Goal: Task Accomplishment & Management: Use online tool/utility

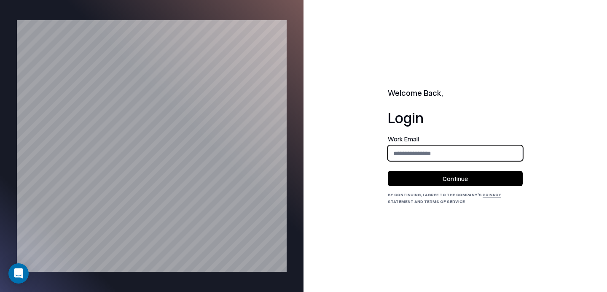
click at [418, 155] on input "email" at bounding box center [455, 154] width 134 height 16
type input "**********"
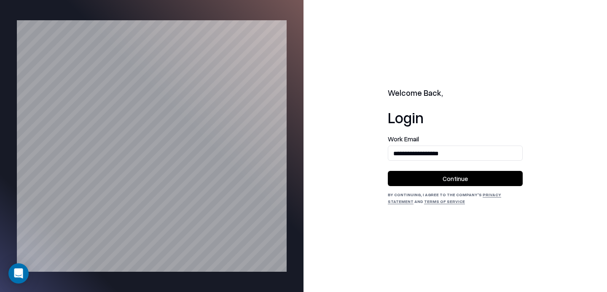
click at [446, 180] on button "Continue" at bounding box center [455, 178] width 135 height 15
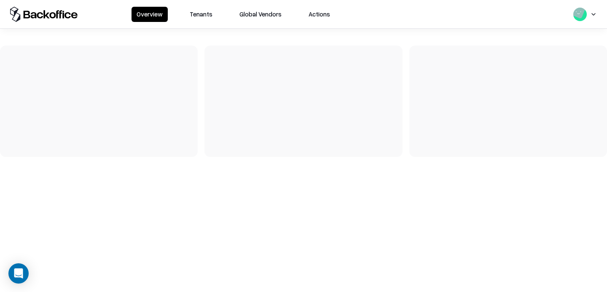
click at [199, 13] on button "Tenants" at bounding box center [201, 14] width 33 height 15
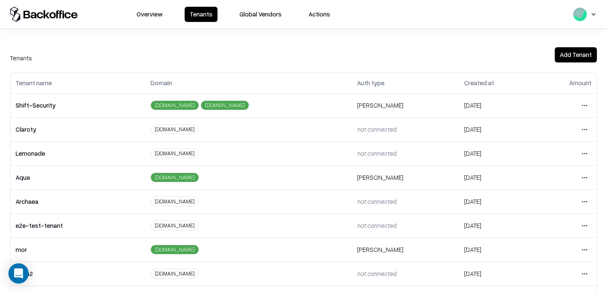
click at [580, 225] on html "Overview Tenants Global Vendors Actions Tenants Add Tenant Tenant name Domain A…" at bounding box center [303, 146] width 607 height 292
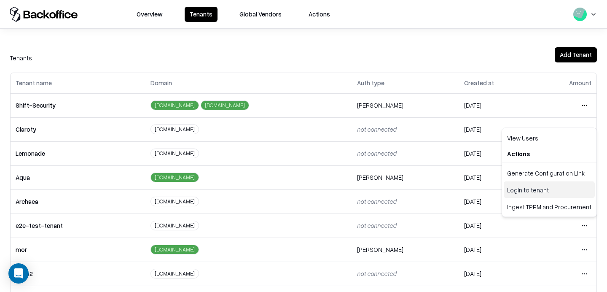
click at [521, 191] on div "Login to tenant" at bounding box center [549, 189] width 91 height 17
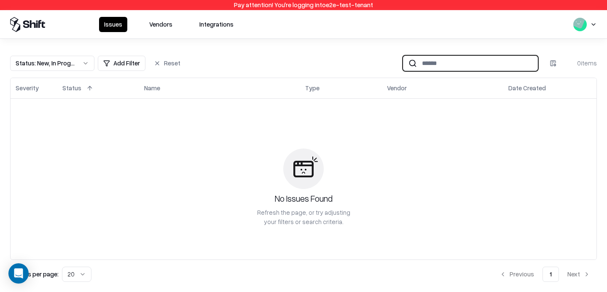
click at [428, 61] on input at bounding box center [477, 63] width 121 height 16
click at [161, 24] on button "Vendors" at bounding box center [160, 24] width 33 height 15
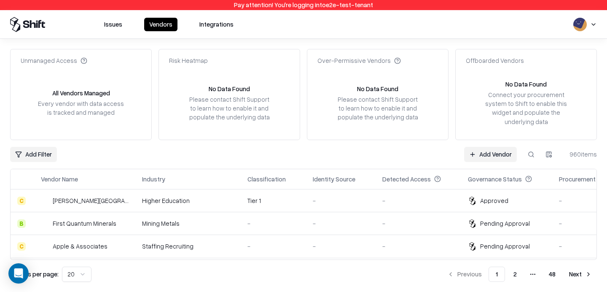
click at [529, 156] on button at bounding box center [531, 154] width 15 height 15
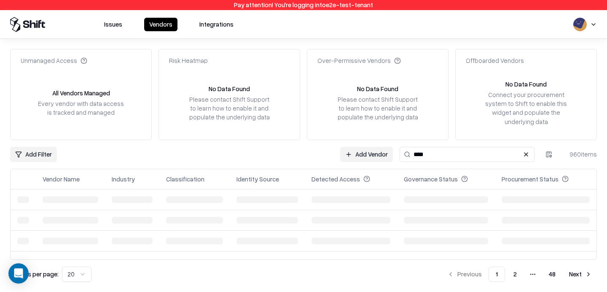
type input "****"
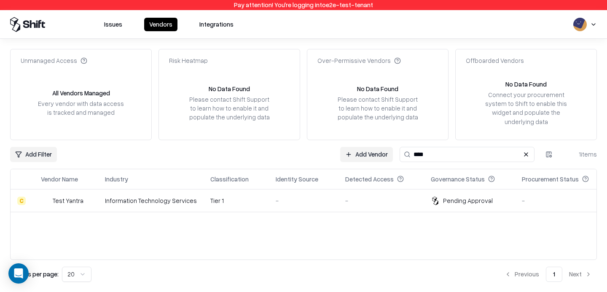
click at [229, 206] on td "Tier 1" at bounding box center [236, 200] width 65 height 23
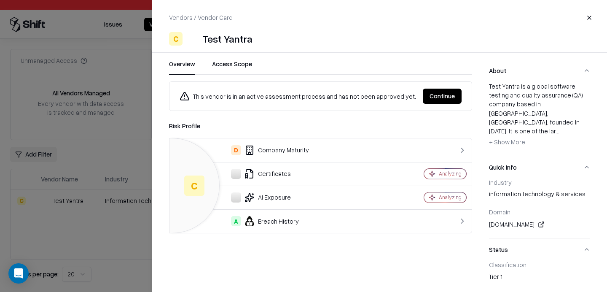
click at [437, 95] on button "Continue" at bounding box center [442, 96] width 39 height 15
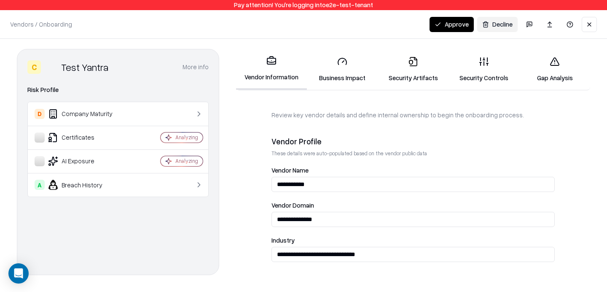
click at [404, 62] on link "Security Artifacts" at bounding box center [413, 69] width 71 height 39
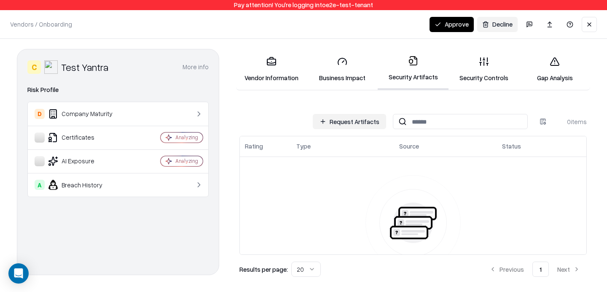
click at [362, 123] on button "Request Artifacts" at bounding box center [349, 121] width 73 height 15
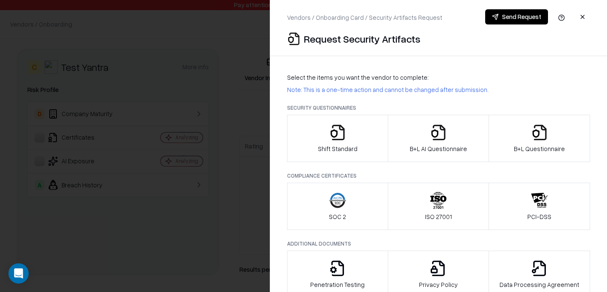
click at [212, 120] on div at bounding box center [303, 146] width 607 height 292
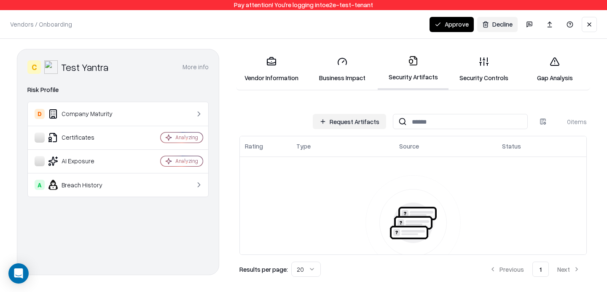
click at [342, 118] on button "Request Artifacts" at bounding box center [349, 121] width 73 height 15
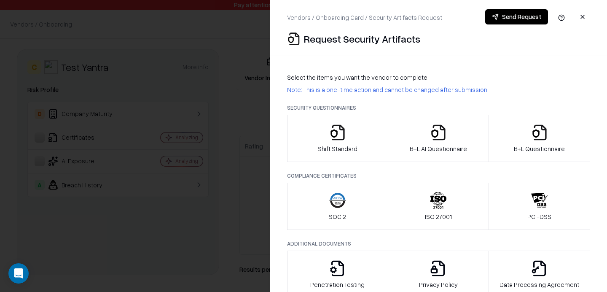
click at [170, 120] on div at bounding box center [303, 146] width 607 height 292
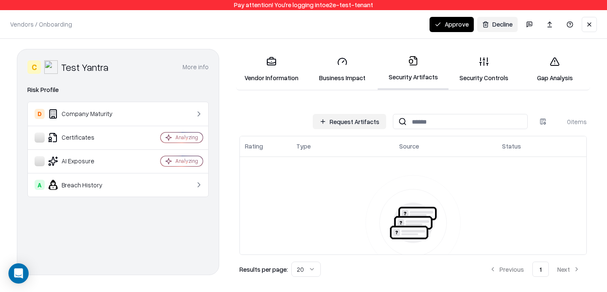
click at [343, 118] on button "Request Artifacts" at bounding box center [349, 121] width 73 height 15
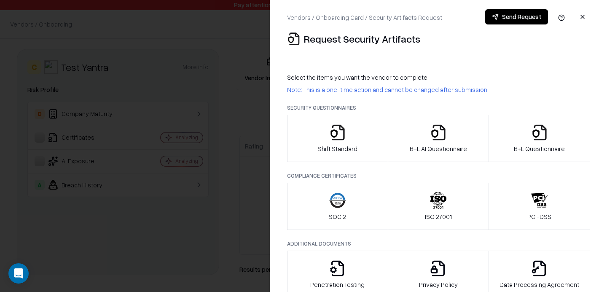
click at [228, 117] on div at bounding box center [303, 146] width 607 height 292
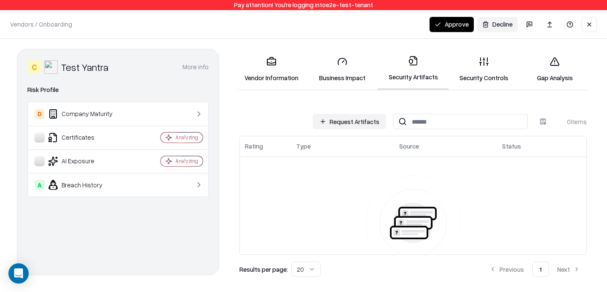
click at [586, 20] on button at bounding box center [589, 24] width 15 height 15
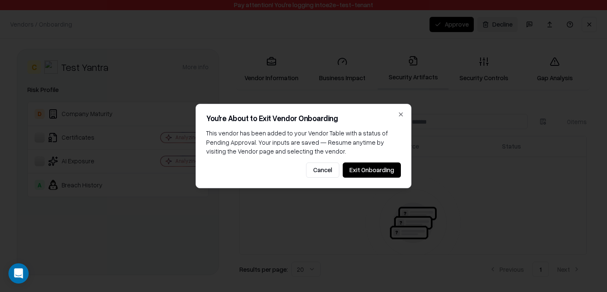
click at [395, 168] on button "Exit Onboarding" at bounding box center [372, 169] width 58 height 15
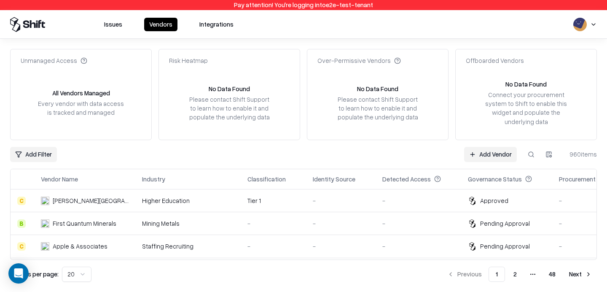
click at [527, 156] on button at bounding box center [531, 154] width 15 height 15
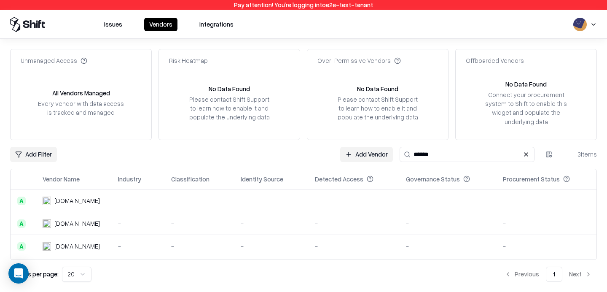
click at [437, 158] on input "******" at bounding box center [467, 154] width 135 height 15
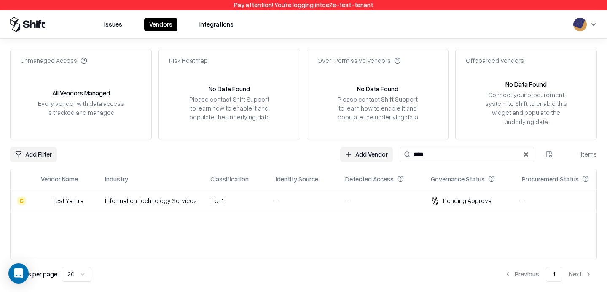
type input "****"
click at [178, 208] on td "Information Technology Services" at bounding box center [150, 200] width 105 height 23
click at [178, 208] on body "Pay attention! You're logging into e2e-test-tenant Issues Vendors Integrations …" at bounding box center [303, 146] width 607 height 292
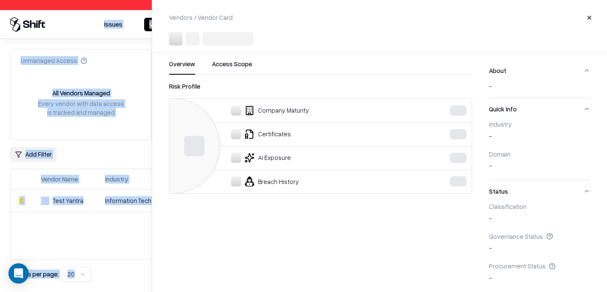
click at [178, 208] on td "Information Technology Services" at bounding box center [150, 200] width 105 height 23
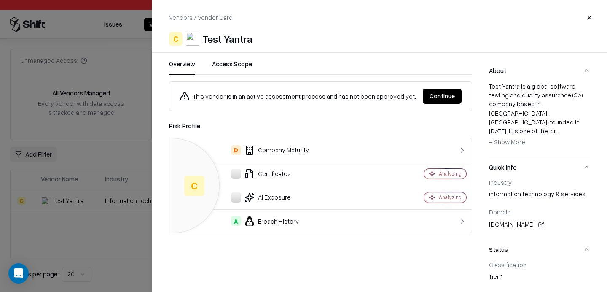
click at [442, 94] on button "Continue" at bounding box center [442, 96] width 39 height 15
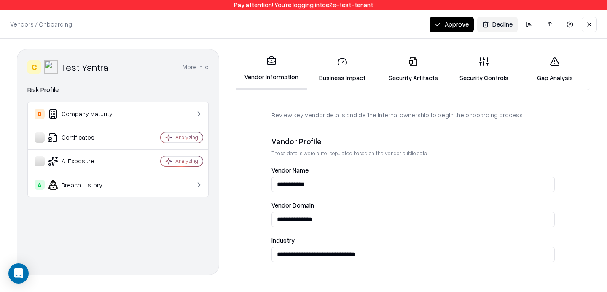
click at [413, 70] on link "Security Artifacts" at bounding box center [413, 69] width 71 height 39
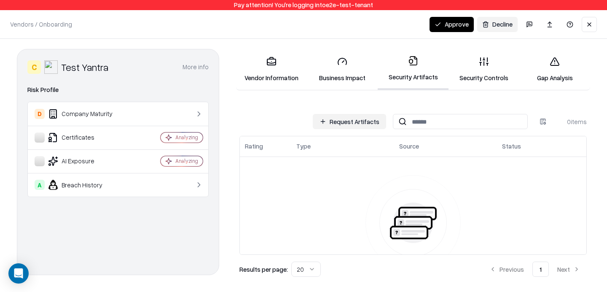
click at [350, 121] on button "Request Artifacts" at bounding box center [349, 121] width 73 height 15
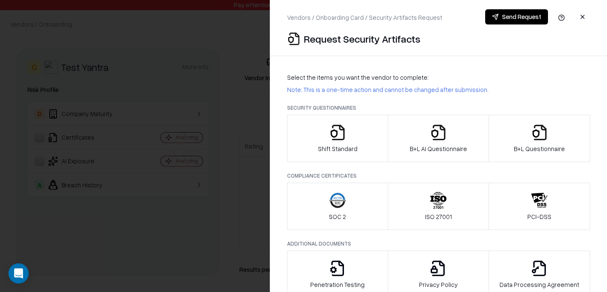
click at [242, 126] on div at bounding box center [303, 146] width 607 height 292
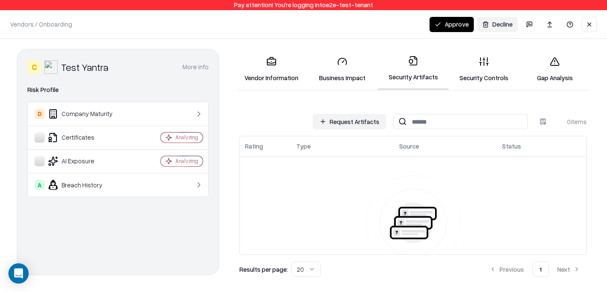
click at [453, 20] on button "Approve" at bounding box center [452, 24] width 44 height 15
click at [454, 22] on button "Approve" at bounding box center [452, 24] width 44 height 15
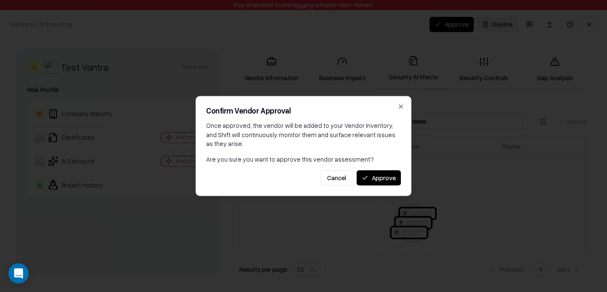
click at [373, 181] on button "Approve" at bounding box center [379, 177] width 44 height 15
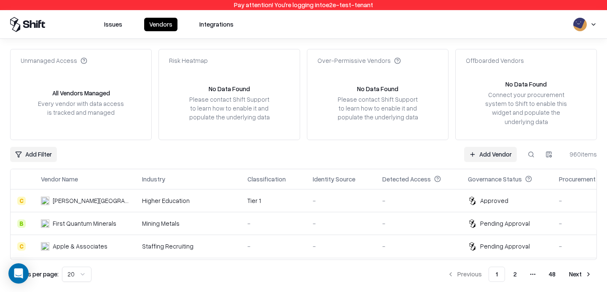
click at [28, 153] on html "Pay attention! You're logging into e2e-test-tenant Issues Vendors Integrations …" at bounding box center [303, 146] width 607 height 292
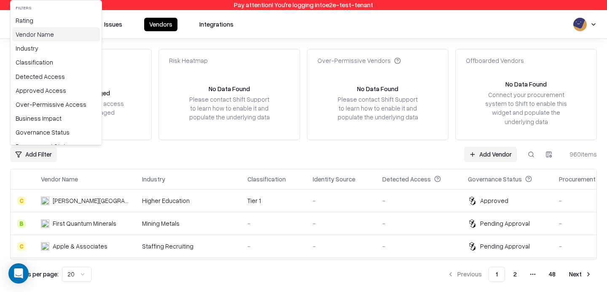
click at [54, 38] on div "Vendor Name" at bounding box center [56, 34] width 88 height 14
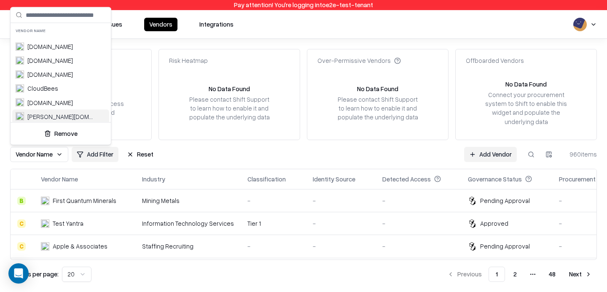
click at [193, 146] on html "Pay attention! You're logging into e2e-test-tenant Issues Vendors Integrations …" at bounding box center [303, 146] width 607 height 292
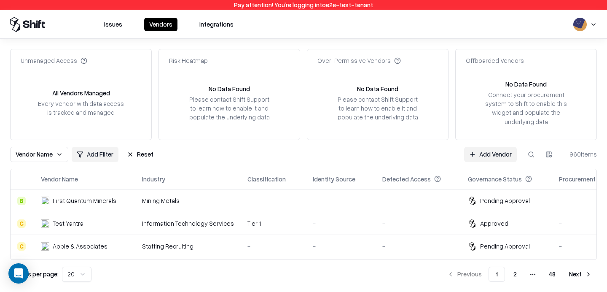
click at [49, 152] on span "Vendor Name" at bounding box center [34, 154] width 37 height 9
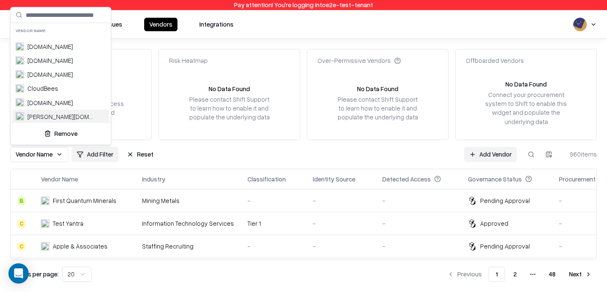
click at [43, 157] on html "Pay attention! You're logging into e2e-test-tenant Issues Vendors Integrations …" at bounding box center [303, 146] width 607 height 292
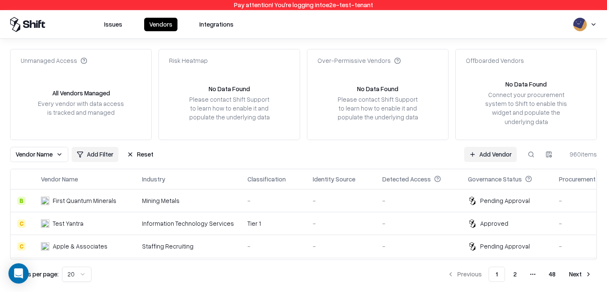
click at [134, 148] on button "Reset" at bounding box center [140, 154] width 37 height 15
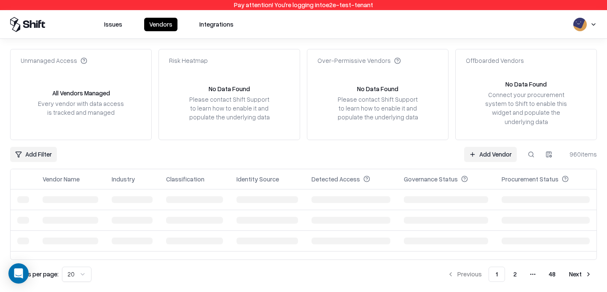
click at [38, 151] on html "Pay attention! You're logging into e2e-test-tenant Issues Vendors Integrations …" at bounding box center [303, 146] width 607 height 292
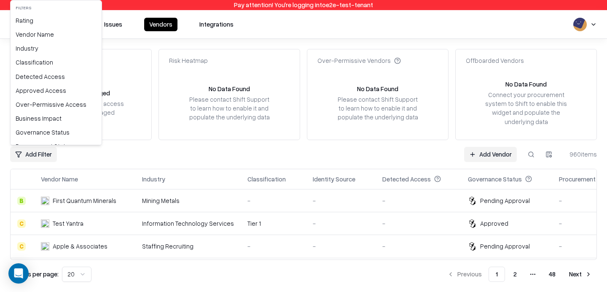
click at [131, 147] on html "Pay attention! You're logging into e2e-test-tenant Issues Vendors Integrations …" at bounding box center [303, 146] width 607 height 292
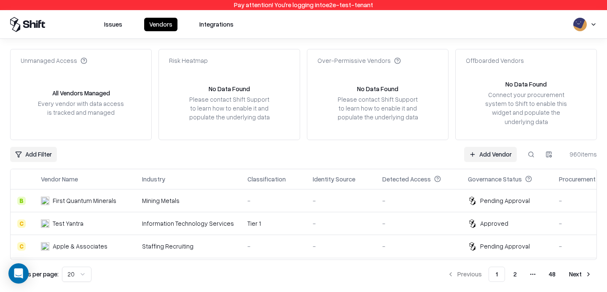
click at [28, 158] on html "Pay attention! You're logging into e2e-test-tenant Issues Vendors Integrations …" at bounding box center [303, 146] width 607 height 292
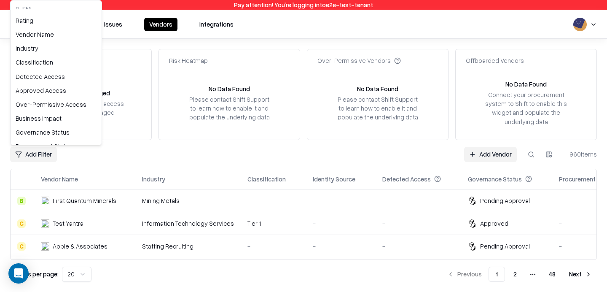
click at [288, 160] on html "Pay attention! You're logging into e2e-test-tenant Issues Vendors Integrations …" at bounding box center [303, 146] width 607 height 292
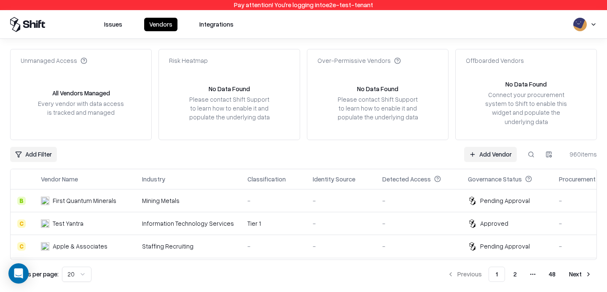
click at [528, 155] on button at bounding box center [531, 154] width 15 height 15
click at [38, 154] on html "Pay attention! You're logging into e2e-test-tenant Issues Vendors Integrations …" at bounding box center [303, 146] width 607 height 292
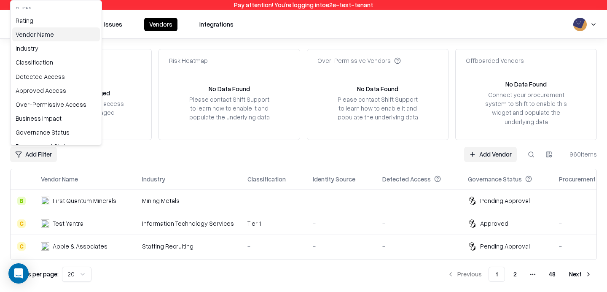
click at [57, 31] on div "Vendor Name" at bounding box center [56, 34] width 88 height 14
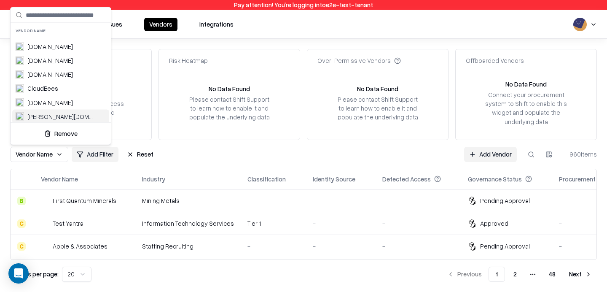
click at [136, 152] on html "Pay attention! You're logging into e2e-test-tenant Issues Vendors Integrations …" at bounding box center [303, 146] width 607 height 292
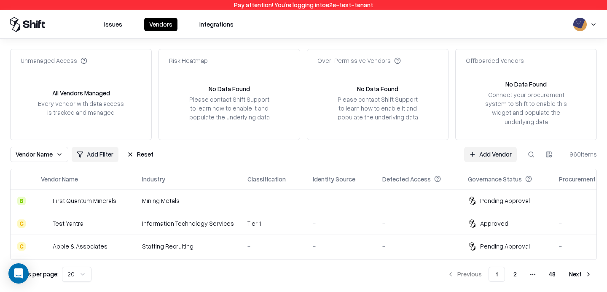
click at [152, 154] on button "Reset" at bounding box center [140, 154] width 37 height 15
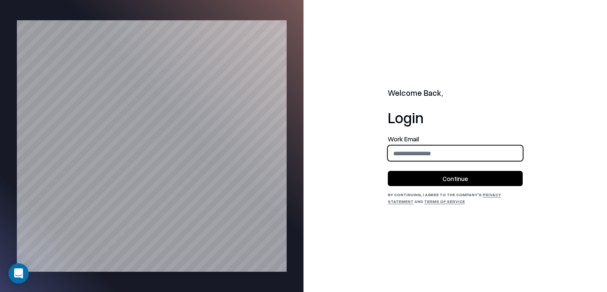
click at [404, 146] on input "email" at bounding box center [455, 154] width 134 height 16
type input "**********"
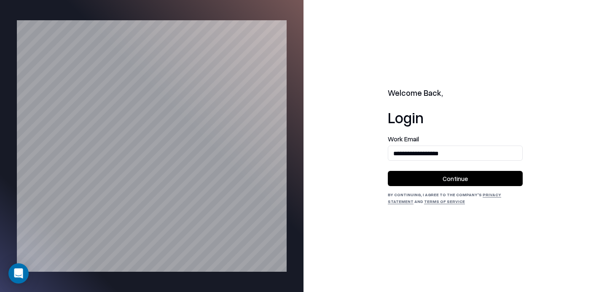
click at [438, 180] on button "Continue" at bounding box center [455, 178] width 135 height 15
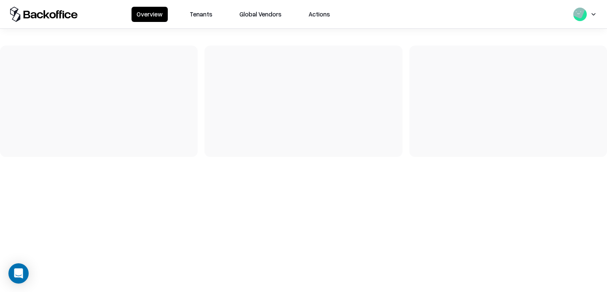
click at [202, 9] on button "Tenants" at bounding box center [201, 14] width 33 height 15
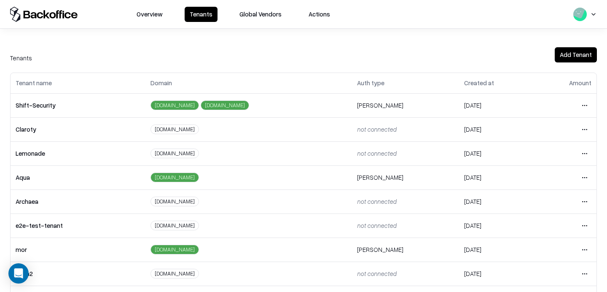
click at [581, 223] on html "Overview Tenants Global Vendors Actions Tenants Add Tenant Tenant name Domain A…" at bounding box center [303, 146] width 607 height 292
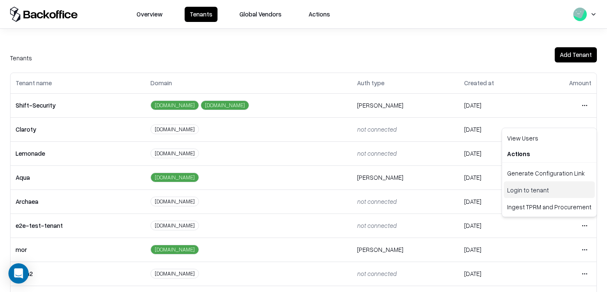
click at [528, 195] on div "Login to tenant" at bounding box center [549, 189] width 91 height 17
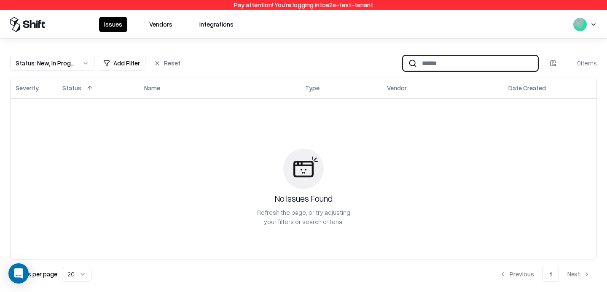
click at [429, 67] on input at bounding box center [477, 63] width 121 height 16
type input "****"
click at [157, 30] on button "Vendors" at bounding box center [160, 24] width 33 height 15
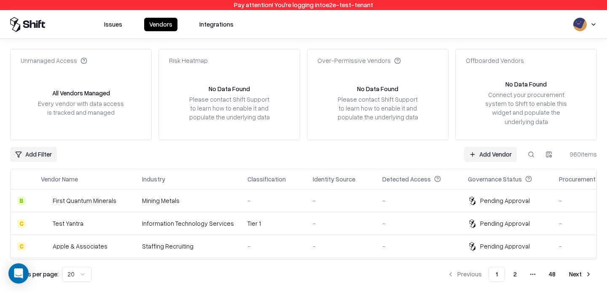
click at [528, 152] on button at bounding box center [531, 154] width 15 height 15
type input "****"
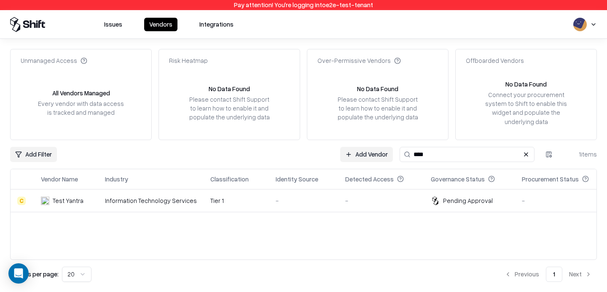
click at [269, 199] on td "-" at bounding box center [304, 200] width 70 height 23
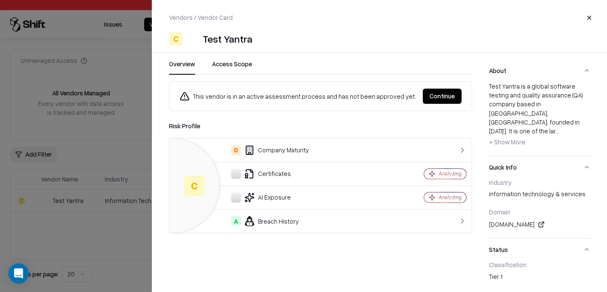
click at [587, 21] on button "Close" at bounding box center [589, 17] width 15 height 15
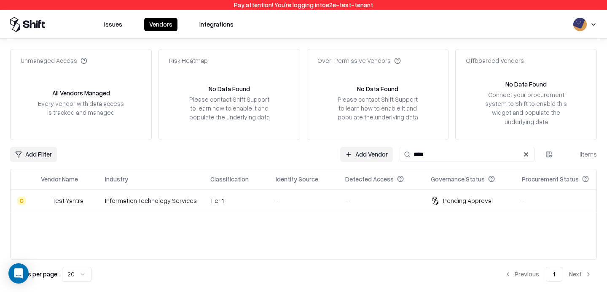
click at [364, 156] on link "Add Vendor" at bounding box center [366, 154] width 53 height 15
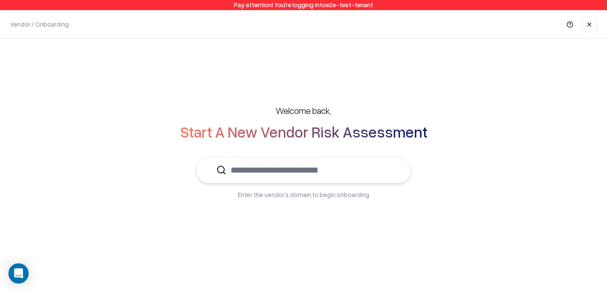
click at [299, 163] on input "text" at bounding box center [308, 170] width 164 height 26
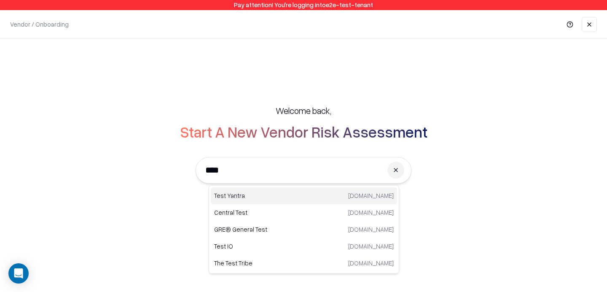
click at [245, 194] on p "Test Yantra" at bounding box center [259, 195] width 90 height 9
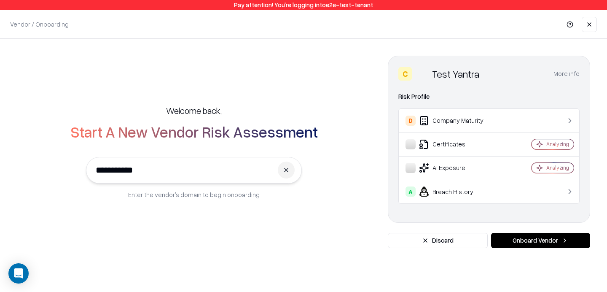
type input "**********"
click at [520, 241] on button "Onboard Vendor" at bounding box center [540, 240] width 99 height 15
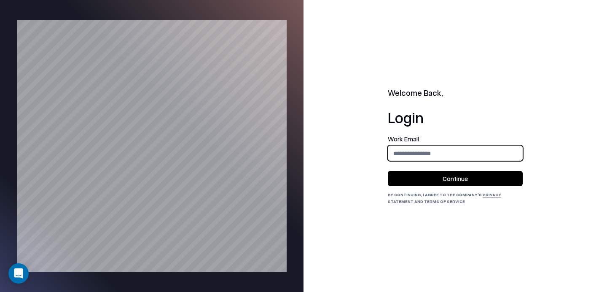
click at [430, 158] on input "email" at bounding box center [455, 154] width 134 height 16
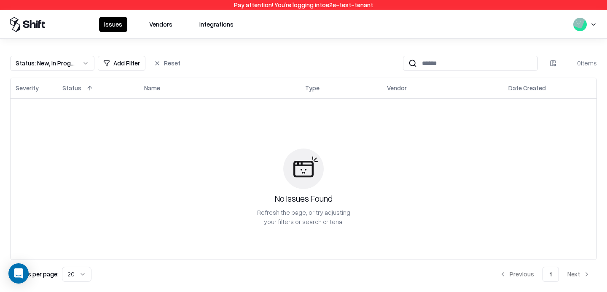
click at [161, 24] on button "Vendors" at bounding box center [160, 24] width 33 height 15
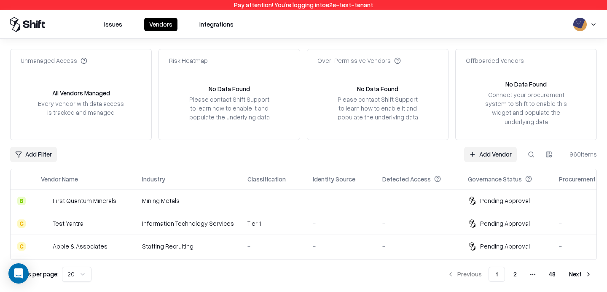
click at [529, 152] on button at bounding box center [531, 154] width 15 height 15
type input "****"
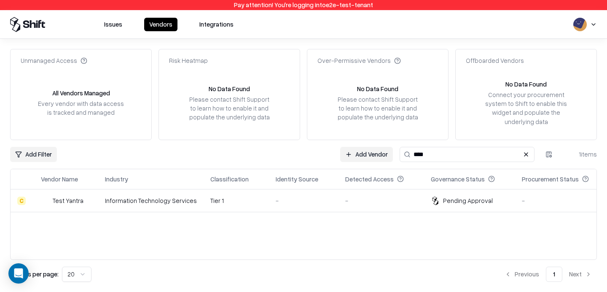
click at [446, 200] on div "Pending Approval" at bounding box center [468, 200] width 50 height 9
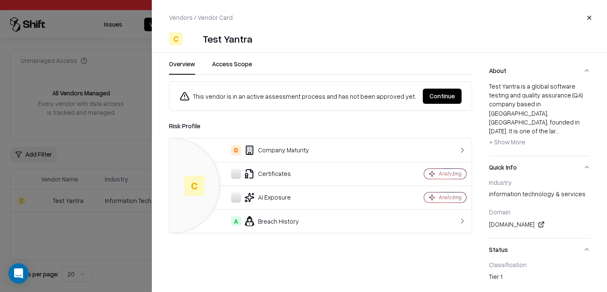
click at [453, 101] on button "Continue" at bounding box center [442, 96] width 39 height 15
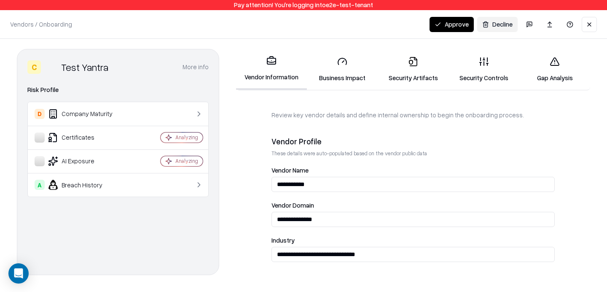
click at [437, 27] on button "Approve" at bounding box center [452, 24] width 44 height 15
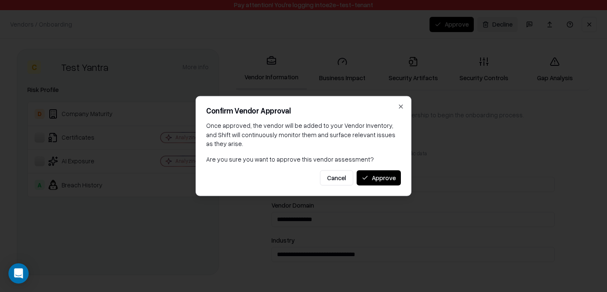
click at [381, 183] on button "Approve" at bounding box center [379, 177] width 44 height 15
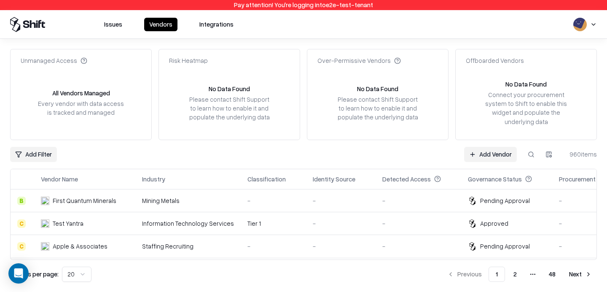
click at [235, 101] on div "Please contact Shift Support to learn how to enable it and populate the underly…" at bounding box center [229, 108] width 87 height 27
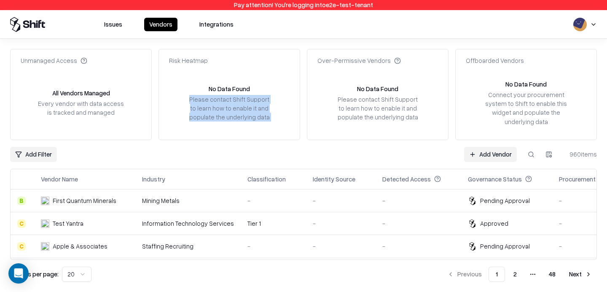
click at [233, 88] on div "No Data Found" at bounding box center [229, 88] width 41 height 9
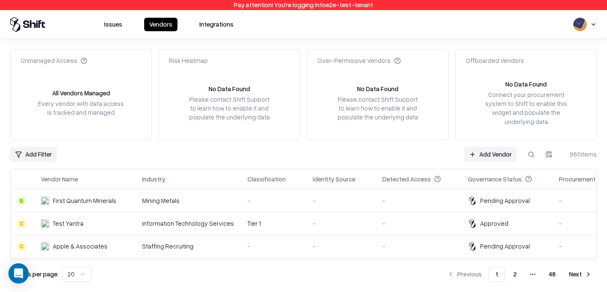
click at [528, 155] on button at bounding box center [531, 154] width 15 height 15
click at [260, 155] on div "Add Filter Add Vendor 960 items" at bounding box center [303, 154] width 587 height 15
click at [480, 202] on div "Pending Approval" at bounding box center [505, 200] width 50 height 9
click at [478, 159] on link "Add Vendor" at bounding box center [490, 154] width 53 height 15
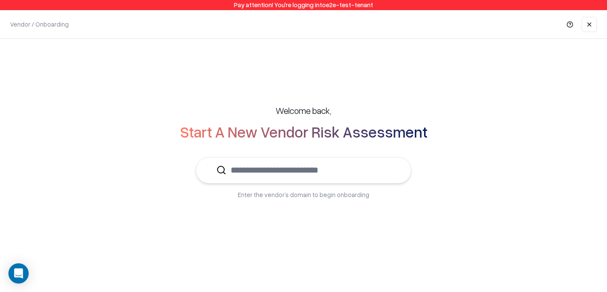
click at [351, 165] on input "text" at bounding box center [308, 170] width 164 height 26
type input "*"
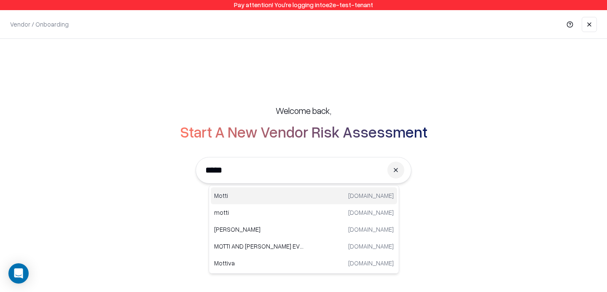
click at [248, 198] on p "Motti" at bounding box center [259, 195] width 90 height 9
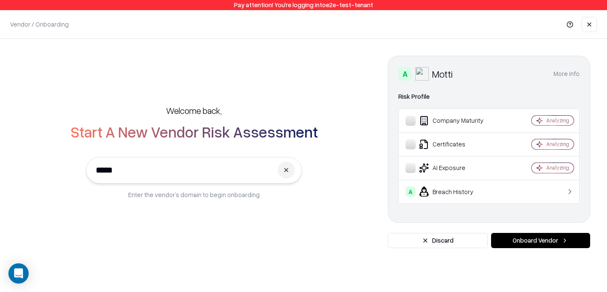
type input "*****"
click at [522, 236] on button "Onboard Vendor" at bounding box center [540, 240] width 99 height 15
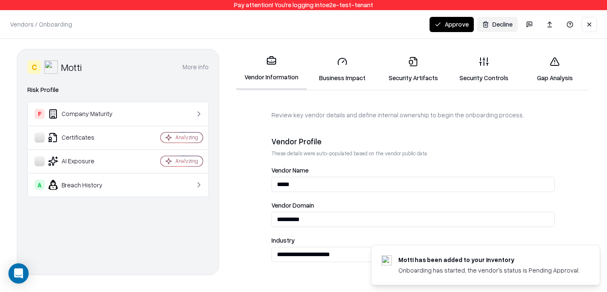
click at [587, 24] on button at bounding box center [589, 24] width 15 height 15
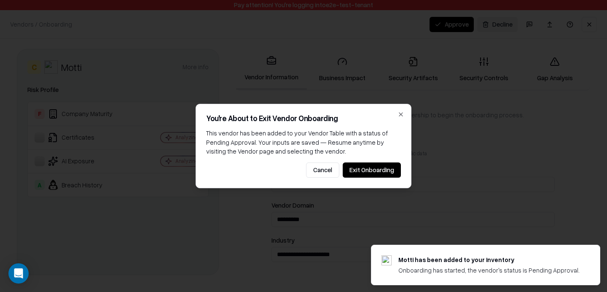
click at [373, 166] on button "Exit Onboarding" at bounding box center [372, 169] width 58 height 15
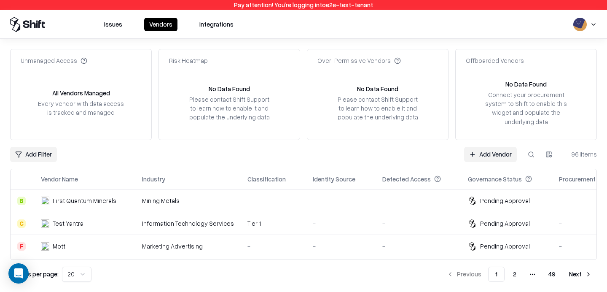
click at [531, 158] on button at bounding box center [531, 154] width 15 height 15
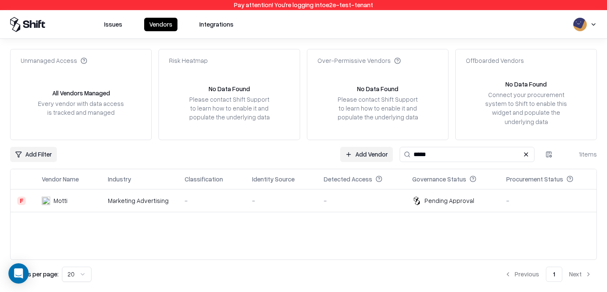
type input "*****"
click at [435, 205] on div "Pending Approval" at bounding box center [450, 200] width 50 height 9
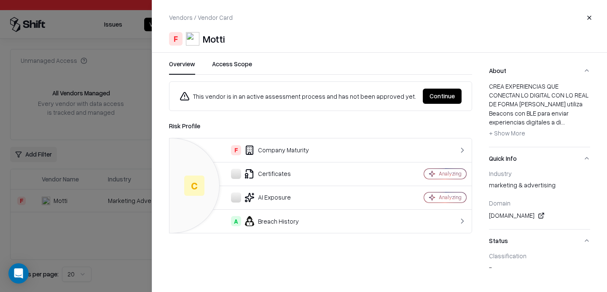
click at [439, 98] on button "Continue" at bounding box center [442, 96] width 39 height 15
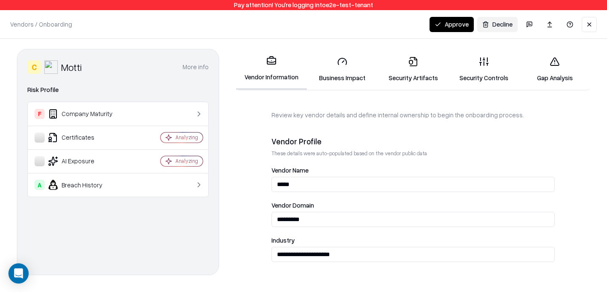
click at [421, 76] on link "Security Artifacts" at bounding box center [413, 69] width 71 height 39
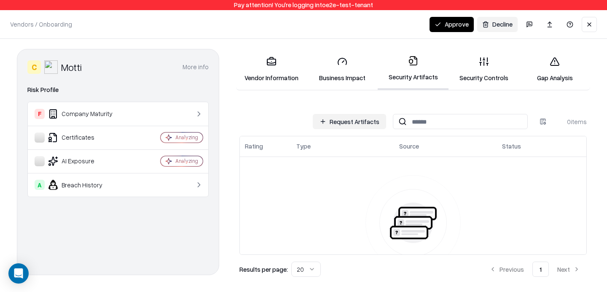
click at [355, 119] on button "Request Artifacts" at bounding box center [349, 121] width 73 height 15
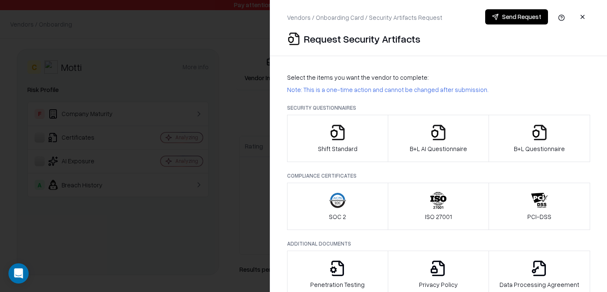
click at [214, 135] on div at bounding box center [303, 146] width 607 height 292
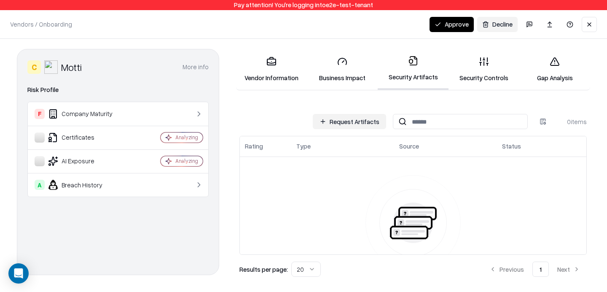
click at [589, 27] on button at bounding box center [589, 24] width 15 height 15
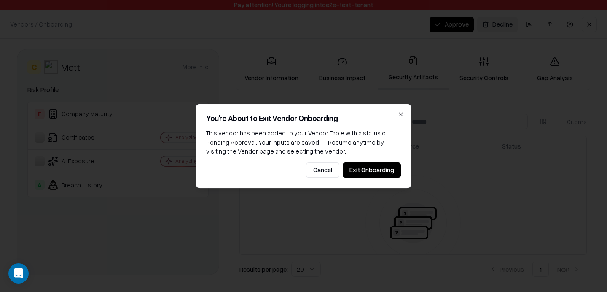
click at [372, 181] on div "You're About to Exit Vendor Onboarding This vendor has been added to your Vendo…" at bounding box center [304, 146] width 216 height 84
click at [380, 168] on button "Exit Onboarding" at bounding box center [372, 169] width 58 height 15
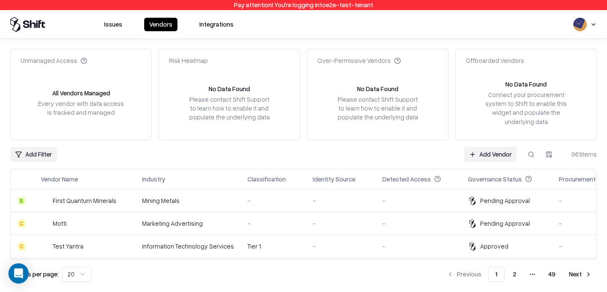
click at [481, 200] on div "Pending Approval" at bounding box center [505, 200] width 50 height 9
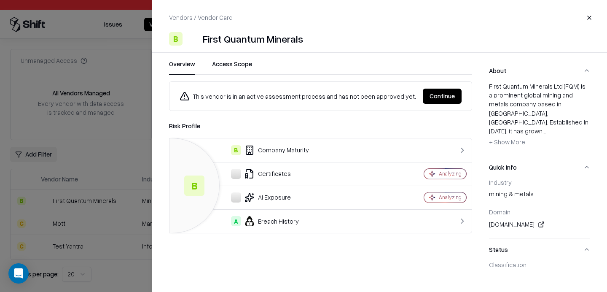
click at [117, 167] on div at bounding box center [303, 146] width 607 height 292
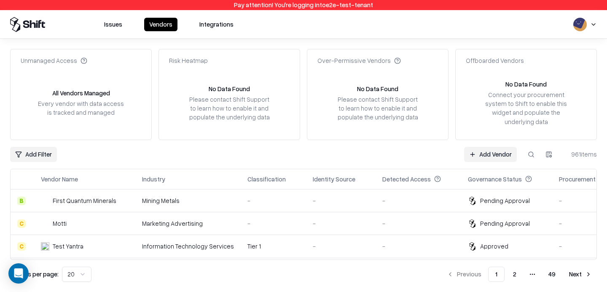
click at [391, 157] on div "Add Filter Add Vendor 961 items" at bounding box center [303, 154] width 587 height 15
click at [399, 155] on div "Add Filter Add Vendor 961 items" at bounding box center [303, 154] width 587 height 15
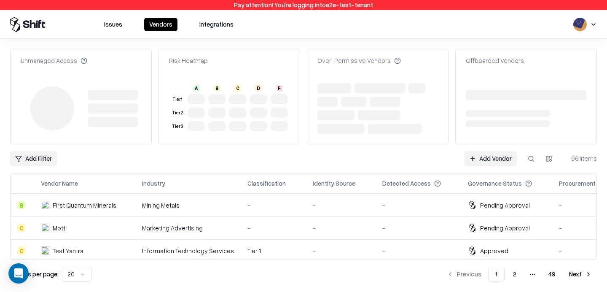
click at [385, 148] on div "Unmanaged Access Risk Heatmap A B C D F Tier 1 Tier 2 Tier 3 Over-Permissive Ve…" at bounding box center [303, 165] width 587 height 233
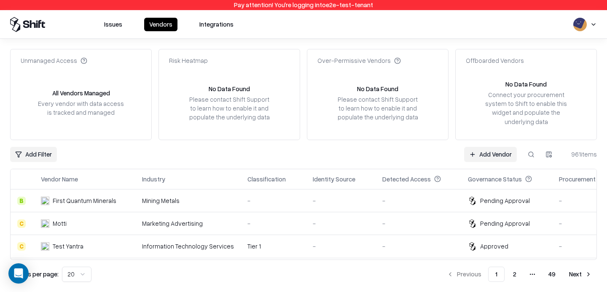
click at [356, 149] on div "Add Filter Add Vendor 961 items" at bounding box center [303, 154] width 587 height 15
click at [201, 144] on div "Unmanaged Access All Vendors Managed Every vendor with data access is tracked a…" at bounding box center [303, 165] width 587 height 233
click at [260, 153] on div "Add Filter Add Vendor 961 items" at bounding box center [303, 154] width 587 height 15
click at [532, 155] on button at bounding box center [531, 154] width 15 height 15
type input "****"
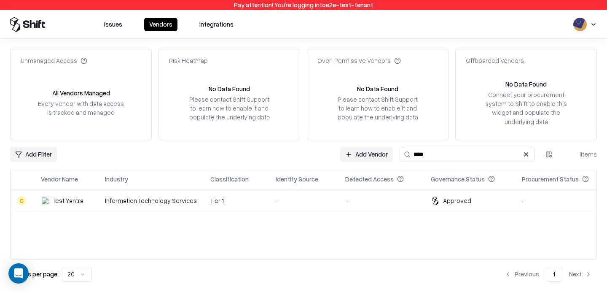
click at [110, 196] on td "Information Technology Services" at bounding box center [150, 200] width 105 height 23
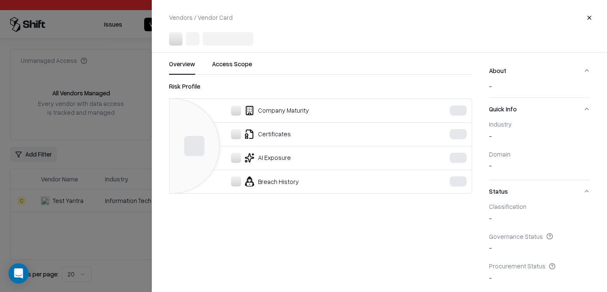
click at [100, 135] on div at bounding box center [303, 146] width 607 height 292
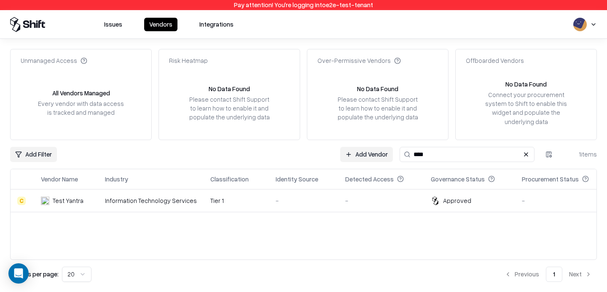
click at [445, 157] on input "****" at bounding box center [467, 154] width 135 height 15
click at [454, 159] on input "****" at bounding box center [467, 154] width 135 height 15
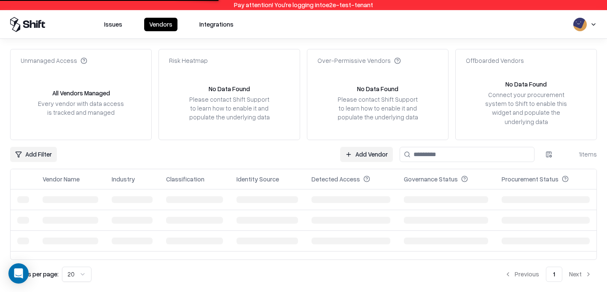
click at [277, 151] on div "Add Filter Add Vendor 1 items" at bounding box center [303, 154] width 587 height 15
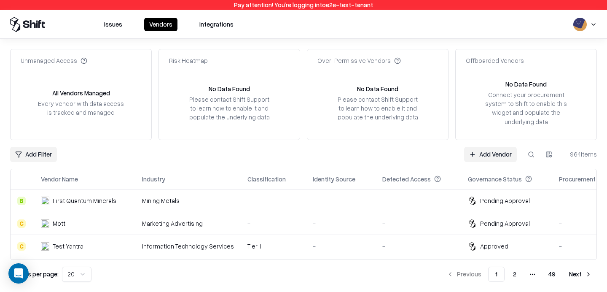
click at [479, 150] on link "Add Vendor" at bounding box center [490, 154] width 53 height 15
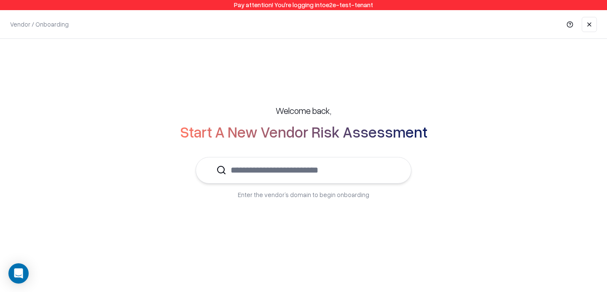
click at [279, 169] on input "text" at bounding box center [308, 170] width 164 height 26
type input "*"
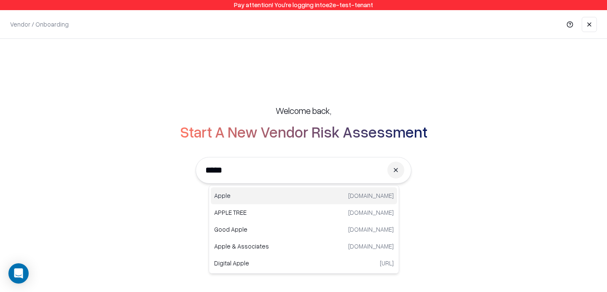
click at [230, 193] on p "Apple" at bounding box center [259, 195] width 90 height 9
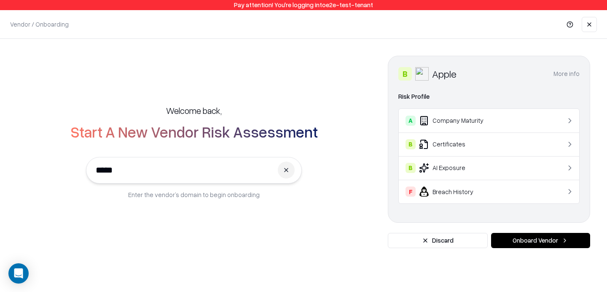
type input "*****"
click at [543, 239] on button "Onboard Vendor" at bounding box center [540, 240] width 99 height 15
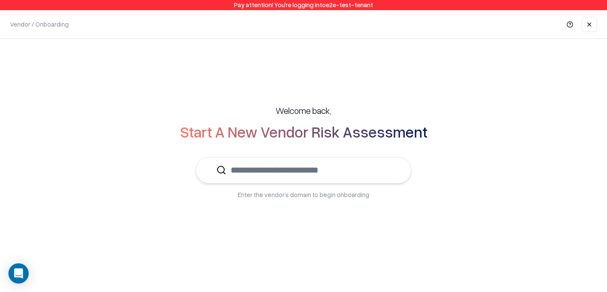
click at [313, 175] on input "text" at bounding box center [308, 170] width 164 height 26
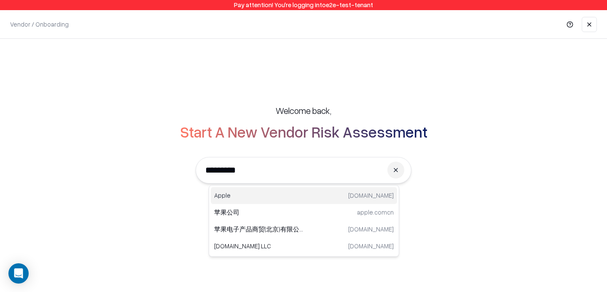
click at [237, 194] on p "Apple" at bounding box center [259, 195] width 90 height 9
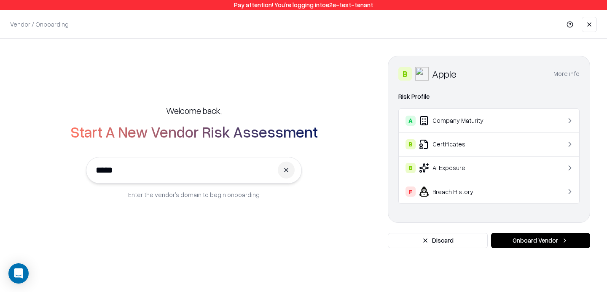
type input "*****"
click at [520, 234] on button "Onboard Vendor" at bounding box center [540, 240] width 99 height 15
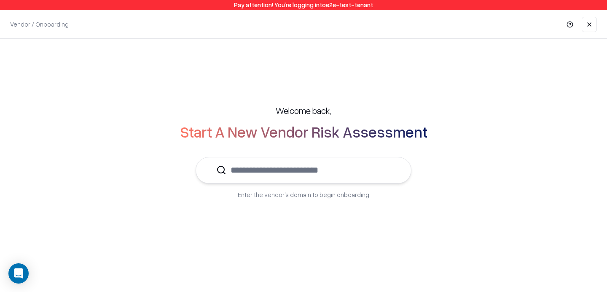
click at [321, 170] on input "text" at bounding box center [308, 170] width 164 height 26
type input "*"
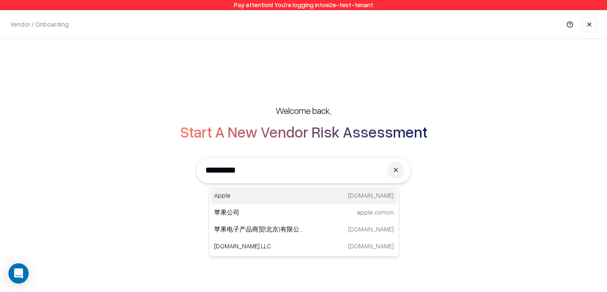
click at [240, 194] on p "Apple" at bounding box center [259, 195] width 90 height 9
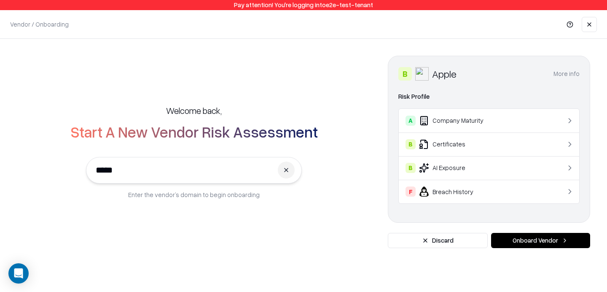
type input "*****"
click at [524, 238] on button "Onboard Vendor" at bounding box center [540, 240] width 99 height 15
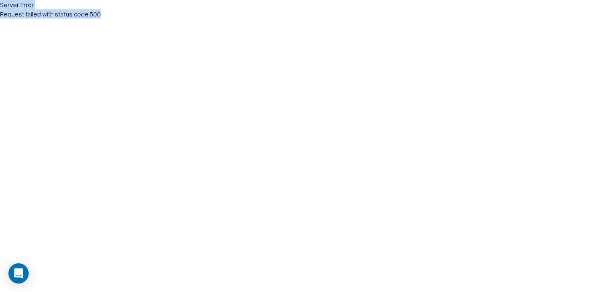
drag, startPoint x: 104, startPoint y: 18, endPoint x: 0, endPoint y: 5, distance: 104.5
click at [0, 5] on div "Server Error Request failed with status code 500" at bounding box center [270, 9] width 540 height 19
copy div "Server Error Request failed with status code 500"
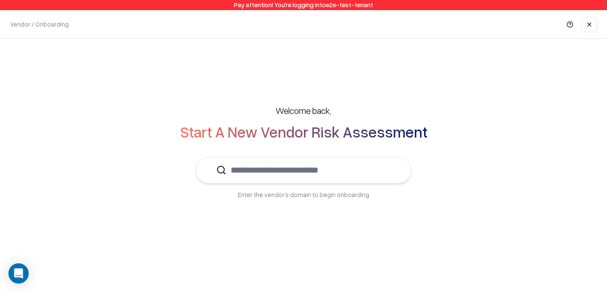
click at [288, 179] on input "text" at bounding box center [308, 170] width 164 height 26
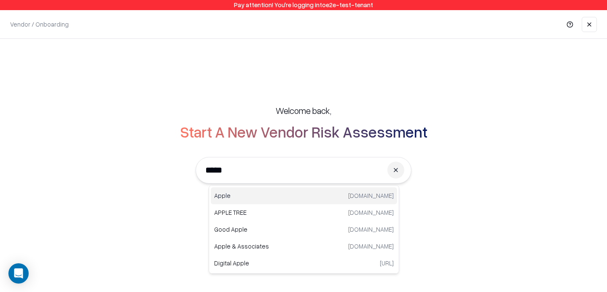
type input "*****"
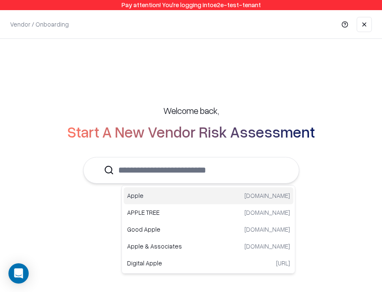
drag, startPoint x: 288, startPoint y: 197, endPoint x: 337, endPoint y: 5, distance: 198.1
click at [0, 0] on body "Pay attention! You're logging into e2e-test-tenant Vendor / Onboarding Welcome …" at bounding box center [191, 146] width 382 height 292
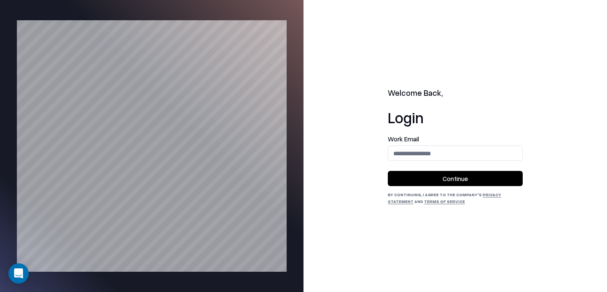
click at [432, 145] on div "Work Email" at bounding box center [455, 148] width 135 height 25
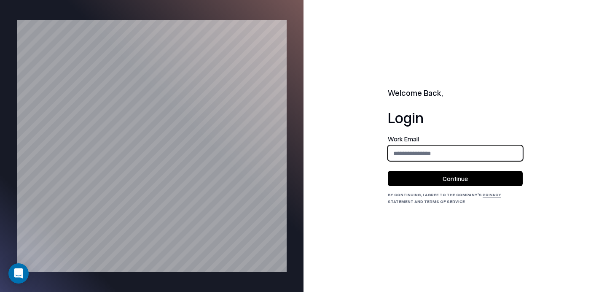
click at [430, 151] on input "email" at bounding box center [455, 154] width 134 height 16
type input "**********"
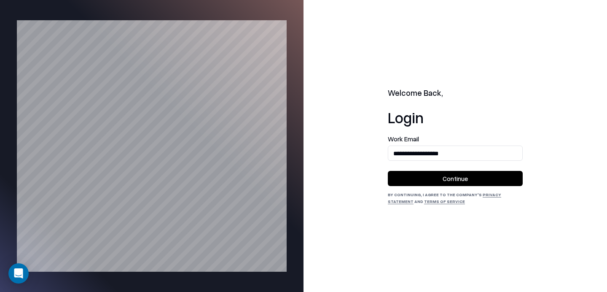
click at [444, 179] on button "Continue" at bounding box center [455, 178] width 135 height 15
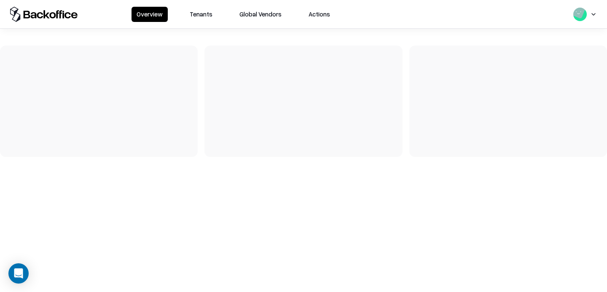
click at [198, 12] on button "Tenants" at bounding box center [201, 14] width 33 height 15
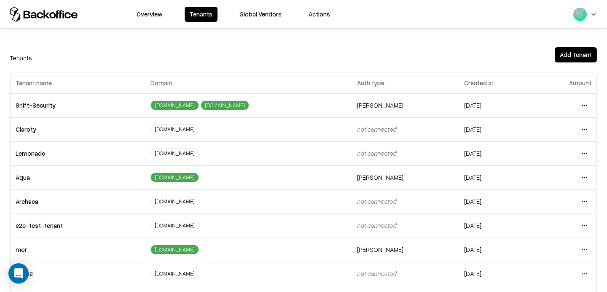
click at [582, 222] on html "Overview Tenants Global Vendors Actions Tenants Add Tenant Tenant name Domain A…" at bounding box center [303, 146] width 607 height 292
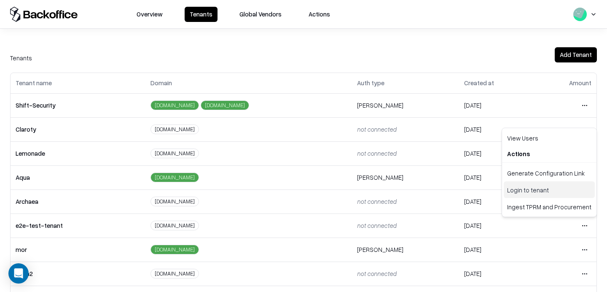
click at [552, 194] on div "Login to tenant" at bounding box center [549, 189] width 91 height 17
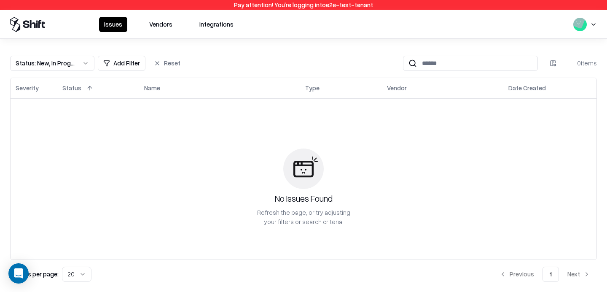
click at [155, 27] on button "Vendors" at bounding box center [160, 24] width 33 height 15
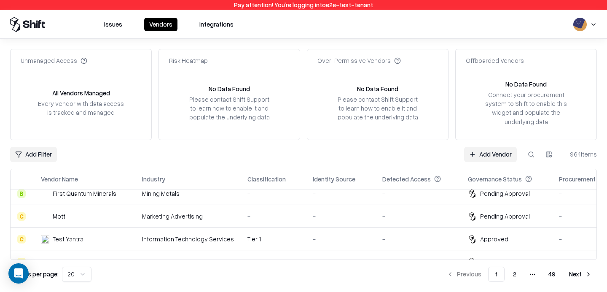
scroll to position [1, 0]
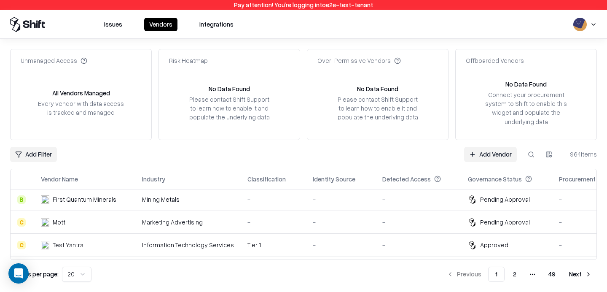
click at [498, 161] on link "Add Vendor" at bounding box center [490, 154] width 53 height 15
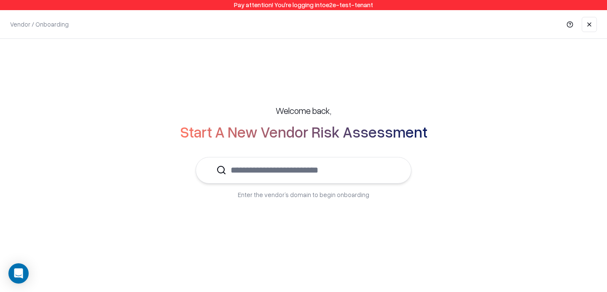
click at [295, 176] on input "text" at bounding box center [308, 170] width 164 height 26
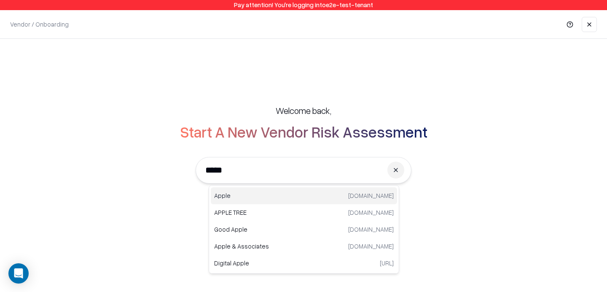
click at [247, 192] on p "Apple" at bounding box center [259, 195] width 90 height 9
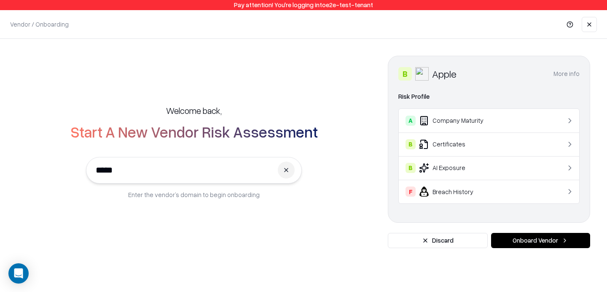
type input "*****"
click at [525, 235] on button "Onboard Vendor" at bounding box center [540, 240] width 99 height 15
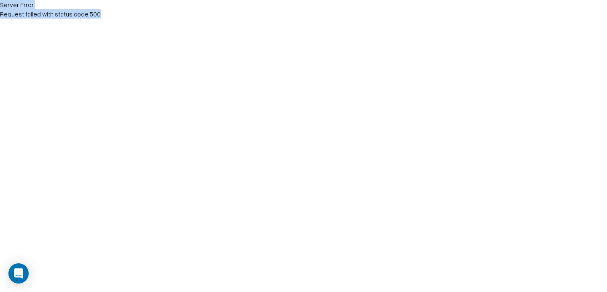
drag, startPoint x: 178, startPoint y: 51, endPoint x: 0, endPoint y: 3, distance: 184.2
click at [0, 3] on html "Server Error Request failed with status code 500" at bounding box center [303, 9] width 607 height 19
click at [63, 19] on html "Server Error Request failed with status code 500" at bounding box center [303, 9] width 607 height 19
